Goal: Information Seeking & Learning: Learn about a topic

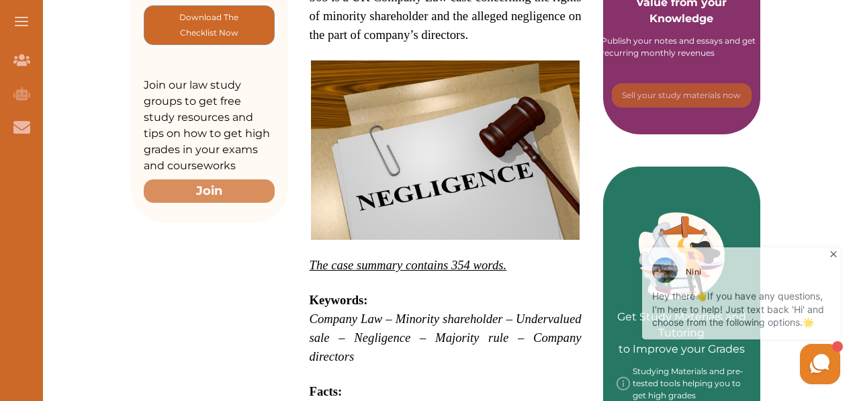
scroll to position [269, 0]
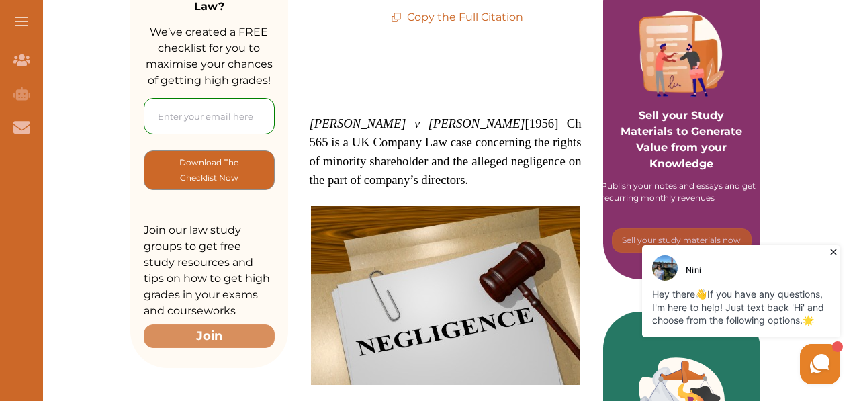
drag, startPoint x: 308, startPoint y: 92, endPoint x: 333, endPoint y: 137, distance: 51.7
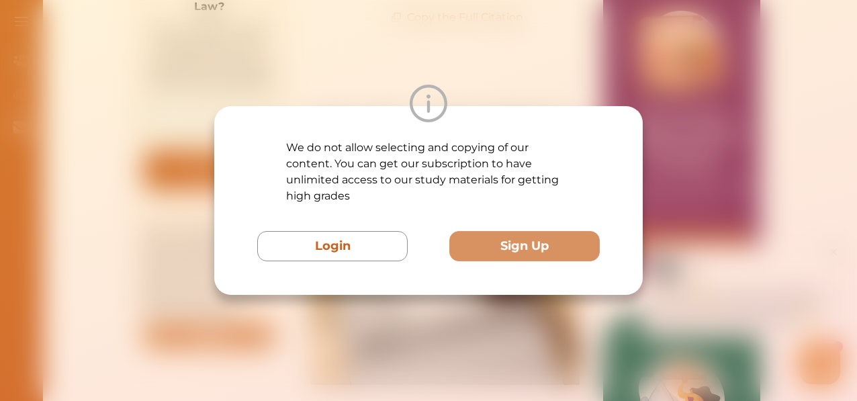
click at [609, 86] on div at bounding box center [428, 104] width 429 height 38
click at [463, 96] on div at bounding box center [428, 104] width 429 height 38
click at [521, 308] on div "We do not allow selecting and copying of our content. You can get our subscript…" at bounding box center [428, 200] width 857 height 401
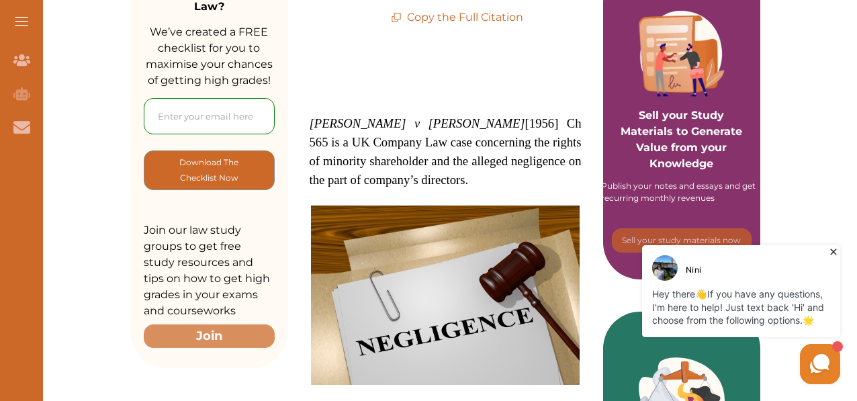
scroll to position [134, 0]
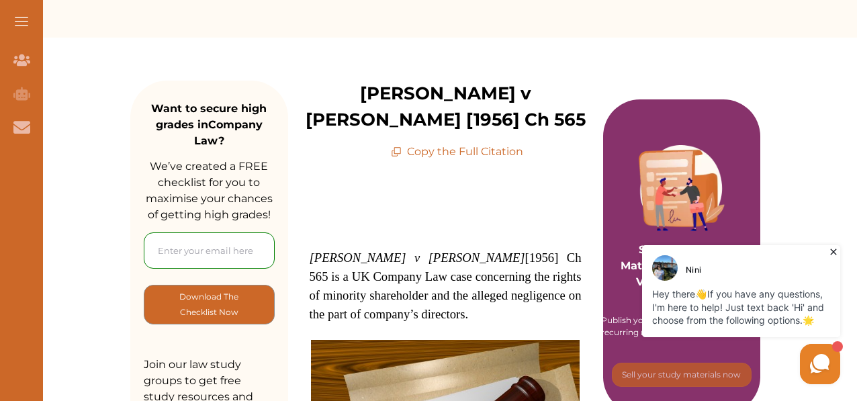
drag, startPoint x: 309, startPoint y: 230, endPoint x: 339, endPoint y: 247, distance: 34.0
click at [339, 251] on span "Pavlides v Jensen [1956] Ch 565 is a UK Company Law case concerning the rights …" at bounding box center [446, 286] width 272 height 71
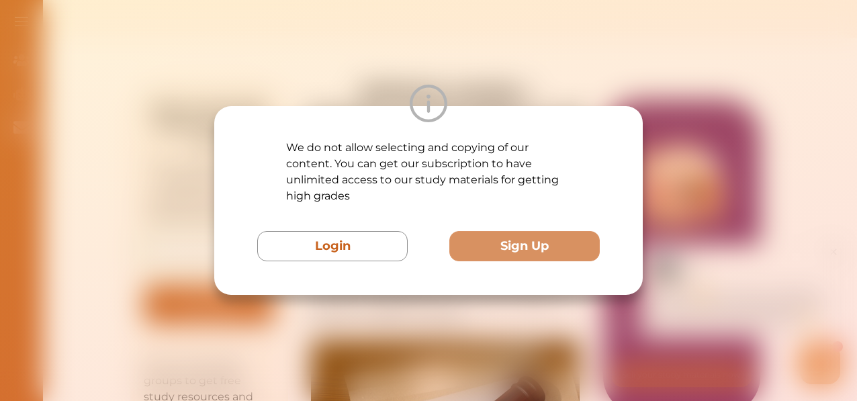
click at [481, 85] on div at bounding box center [428, 104] width 429 height 38
click at [461, 302] on div "We do not allow selecting and copying of our content. You can get our subscript…" at bounding box center [428, 200] width 857 height 401
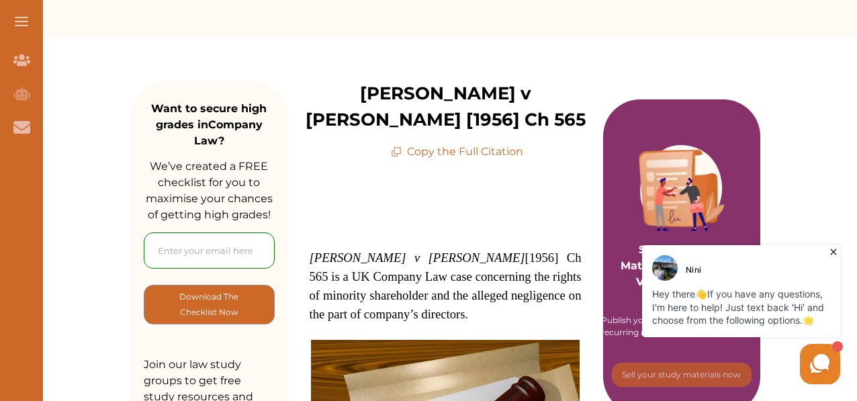
drag, startPoint x: 396, startPoint y: 274, endPoint x: 343, endPoint y: 239, distance: 64.1
click at [343, 249] on h1 "Pavlides v Jensen [1956] Ch 565 is a UK Company Law case concerning the rights …" at bounding box center [446, 286] width 272 height 75
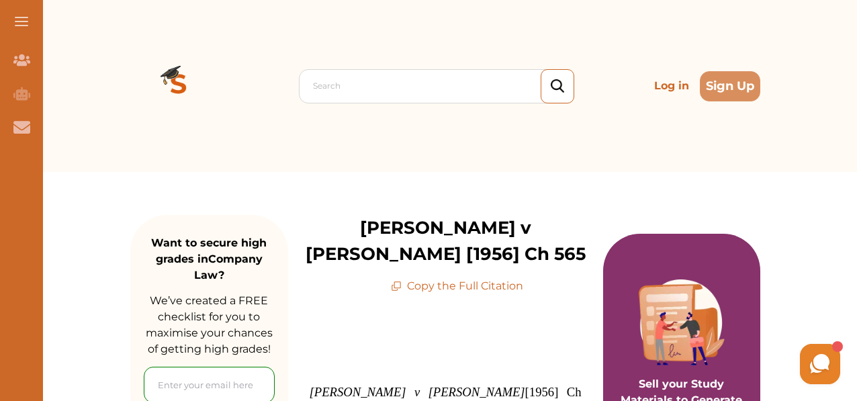
scroll to position [201, 0]
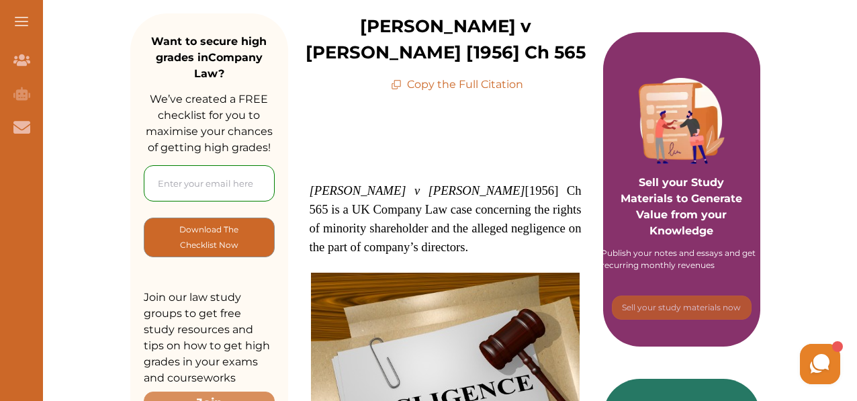
drag, startPoint x: 349, startPoint y: 163, endPoint x: 355, endPoint y: 175, distance: 13.8
click at [355, 181] on h1 "Pavlides v Jensen [1956] Ch 565 is a UK Company Law case concerning the rights …" at bounding box center [446, 218] width 272 height 75
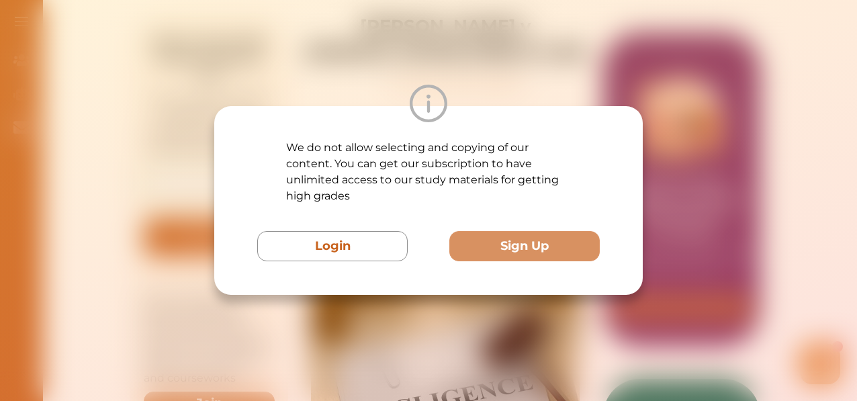
click at [467, 59] on div "We do not allow selecting and copying of our content. You can get our subscript…" at bounding box center [428, 200] width 857 height 401
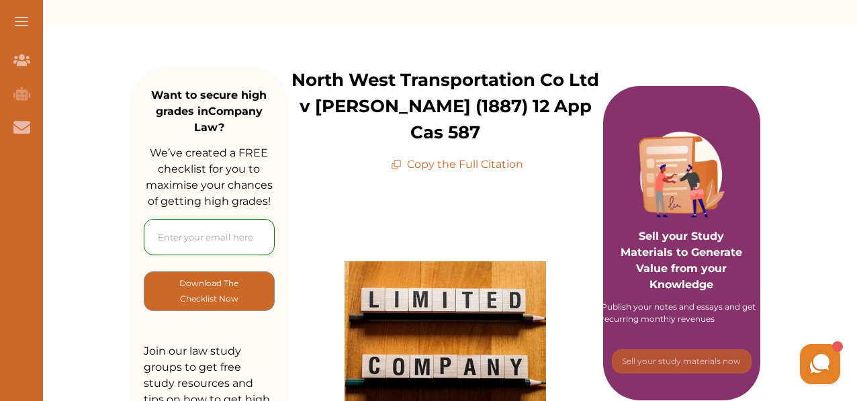
scroll to position [67, 0]
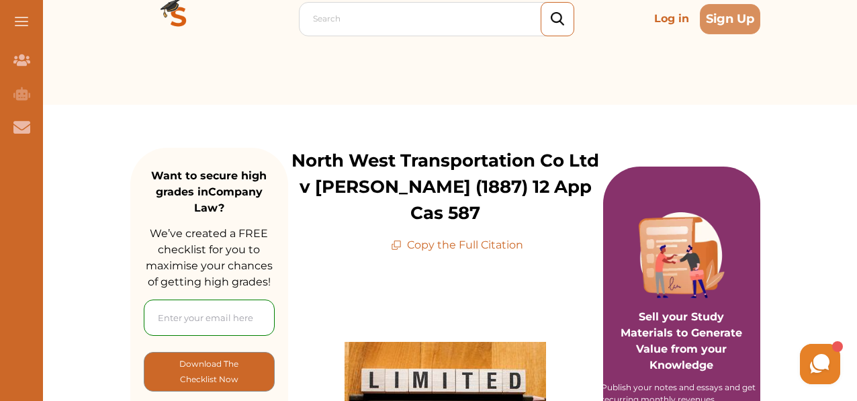
drag, startPoint x: 381, startPoint y: 212, endPoint x: 414, endPoint y: 211, distance: 32.2
click at [414, 211] on div "North West Transportation Co Ltd v Beatty (1887) 12 App Cas 587 Copy the Full C…" at bounding box center [445, 200] width 315 height 105
drag, startPoint x: 425, startPoint y: 150, endPoint x: 439, endPoint y: 165, distance: 20.0
drag, startPoint x: 439, startPoint y: 165, endPoint x: 408, endPoint y: 168, distance: 30.4
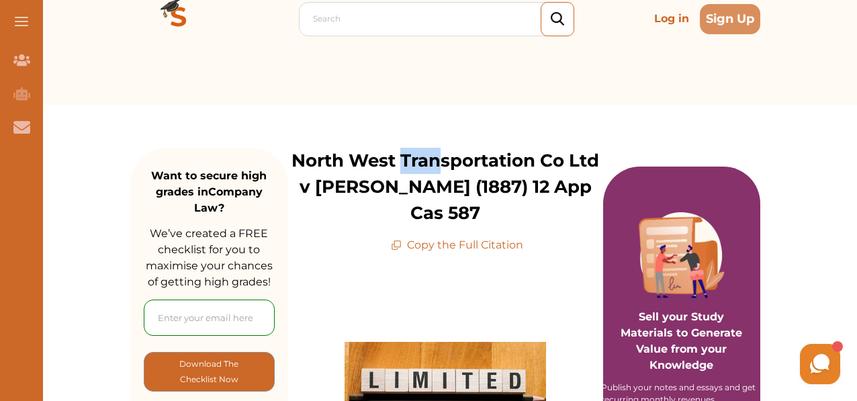
click at [408, 168] on p "North West Transportation Co Ltd v Beatty (1887) 12 App Cas 587" at bounding box center [445, 187] width 315 height 79
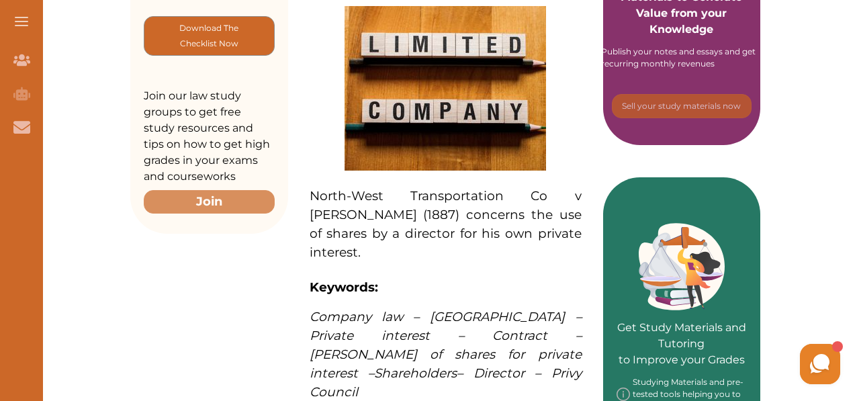
click at [401, 193] on span "North­-West Transportation Co v Beatty (1887) concerns the use of shares by a d…" at bounding box center [446, 224] width 272 height 72
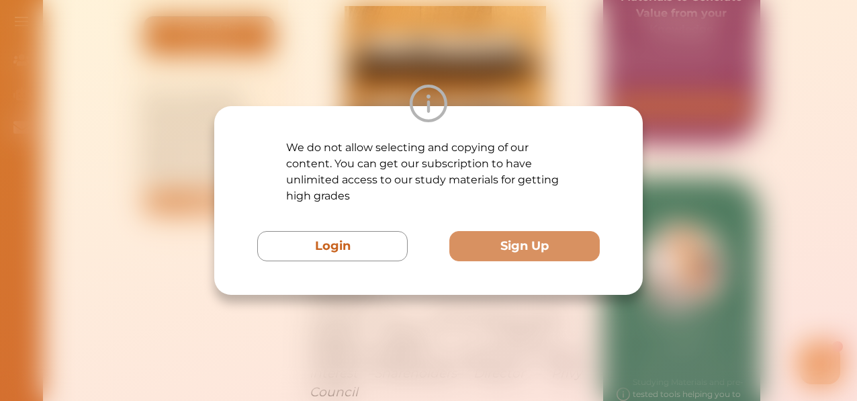
scroll to position [537, 0]
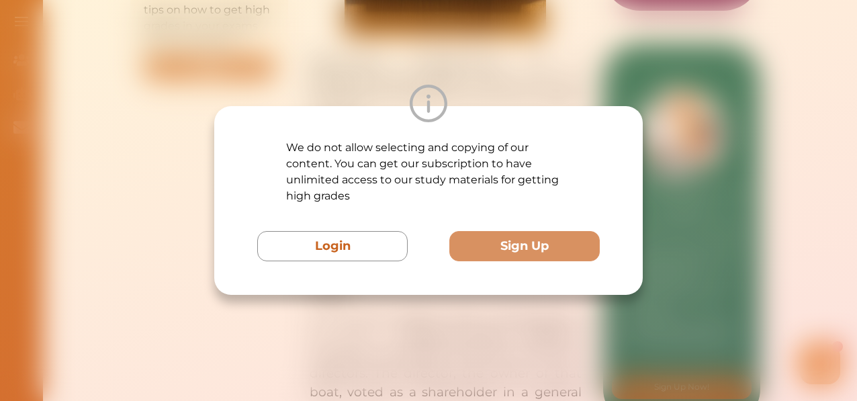
click at [535, 79] on div "We do not allow selecting and copying of our content. You can get our subscript…" at bounding box center [428, 200] width 857 height 401
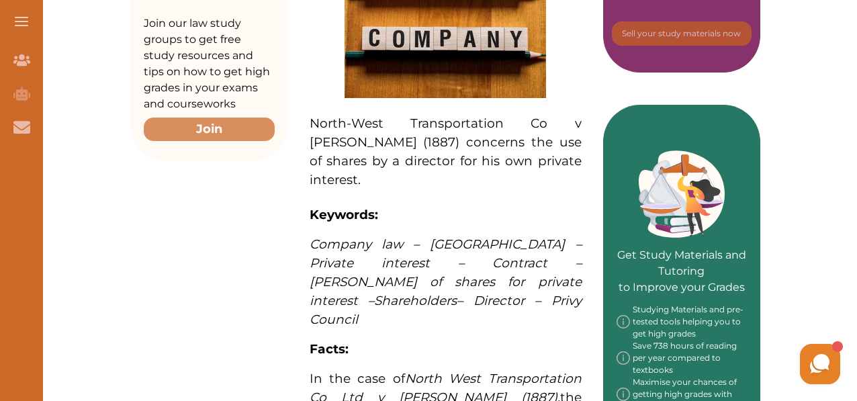
scroll to position [403, 0]
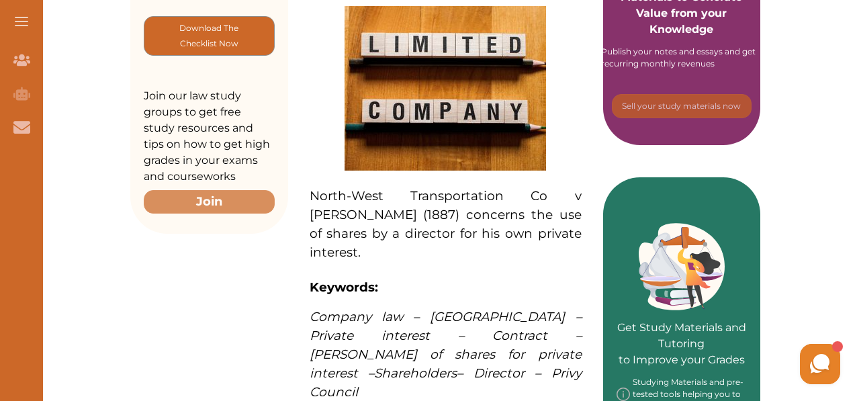
drag, startPoint x: 309, startPoint y: 167, endPoint x: 441, endPoint y: 205, distance: 136.9
click at [441, 205] on span "North­-West Transportation Co v Beatty (1887) concerns the use of shares by a d…" at bounding box center [446, 224] width 272 height 72
click at [430, 60] on div "We do not allow selecting and copying of our content. You can get our subscript…" at bounding box center [428, 200] width 857 height 401
